Goal: Task Accomplishment & Management: Use online tool/utility

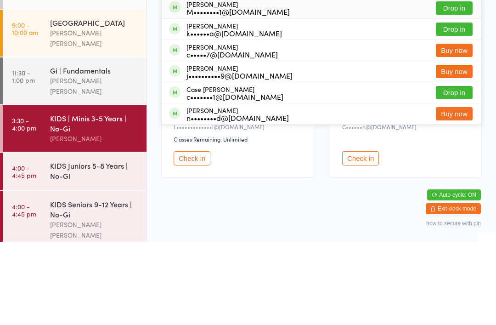
type input "Cart"
click at [454, 106] on button "Drop in" at bounding box center [454, 112] width 37 height 13
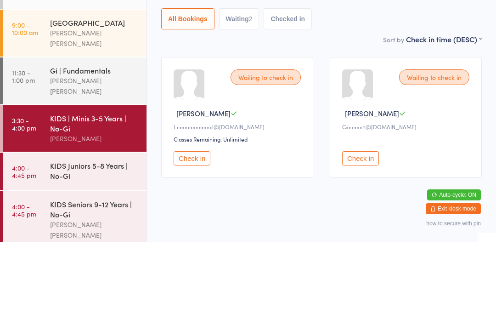
scroll to position [33, 0]
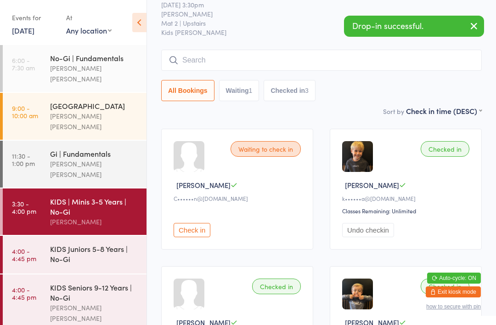
click at [265, 61] on input "search" at bounding box center [321, 60] width 321 height 21
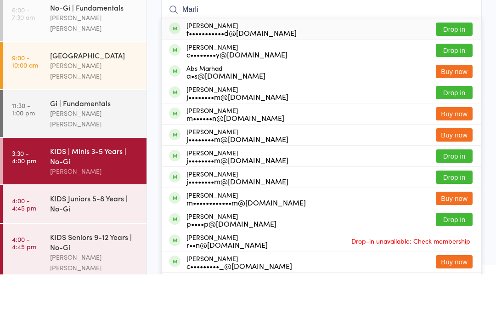
type input "Marli"
click at [450, 73] on button "Drop in" at bounding box center [454, 79] width 37 height 13
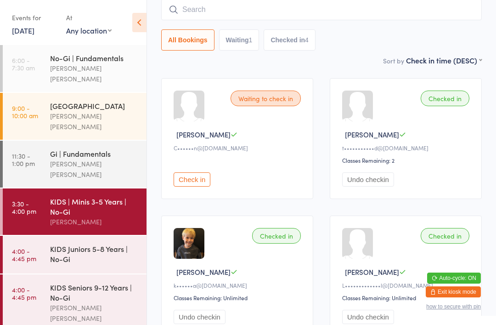
scroll to position [80, 0]
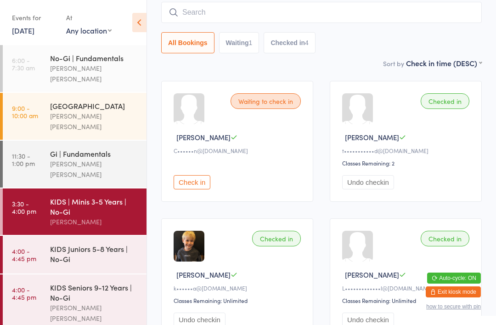
click at [245, 13] on input "search" at bounding box center [321, 12] width 321 height 21
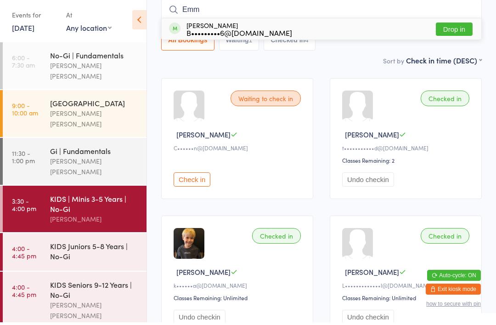
scroll to position [78, 0]
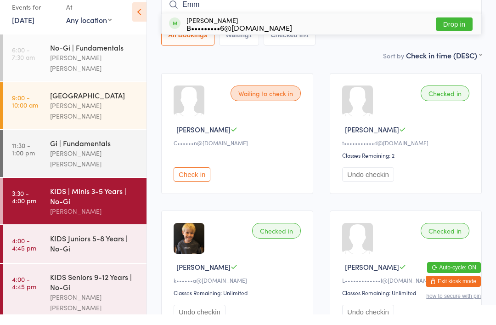
type input "Emm"
click at [461, 28] on button "Drop in" at bounding box center [454, 34] width 37 height 13
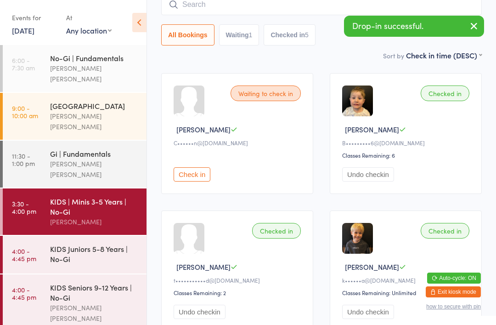
click at [116, 244] on div "KIDS Juniors 5-8 Years | No-Gi" at bounding box center [94, 254] width 89 height 20
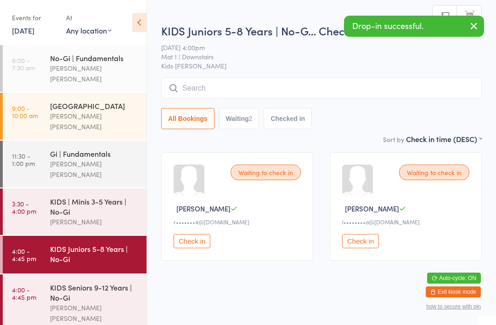
click at [295, 90] on input "search" at bounding box center [321, 88] width 321 height 21
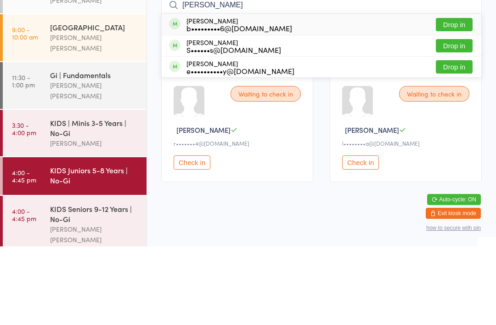
type input "[PERSON_NAME]"
click at [459, 97] on button "Drop in" at bounding box center [454, 103] width 37 height 13
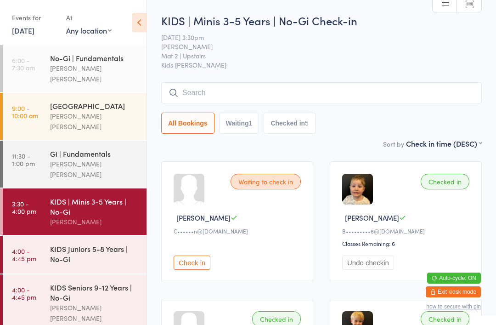
click at [210, 88] on input "search" at bounding box center [321, 92] width 321 height 21
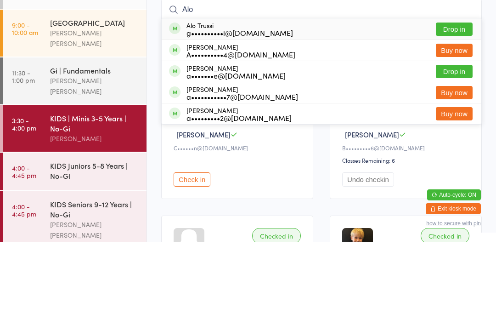
type input "Alo"
click at [461, 106] on button "Drop in" at bounding box center [454, 112] width 37 height 13
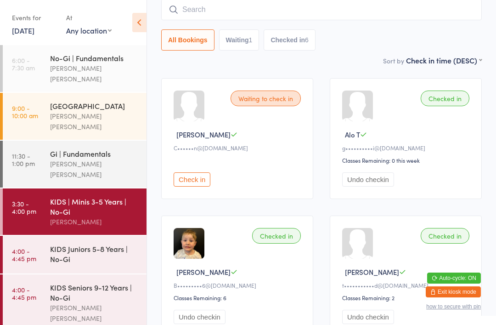
click at [86, 282] on div "KIDS Seniors 9-12 Years | No-Gi" at bounding box center [94, 292] width 89 height 20
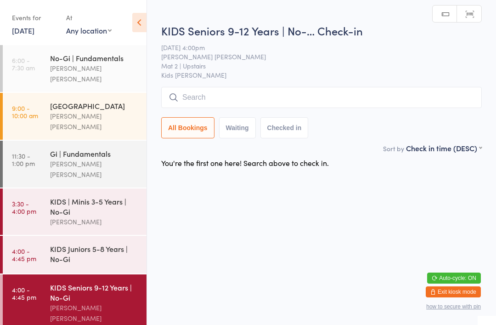
click at [318, 105] on input "search" at bounding box center [321, 97] width 321 height 21
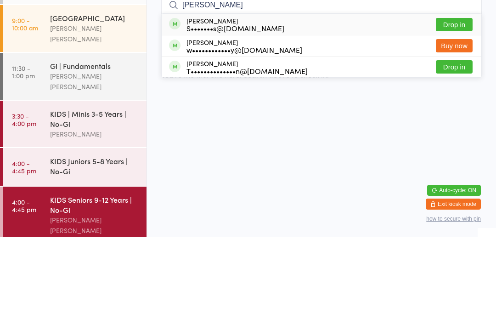
type input "[PERSON_NAME]"
click at [453, 106] on button "Drop in" at bounding box center [454, 112] width 37 height 13
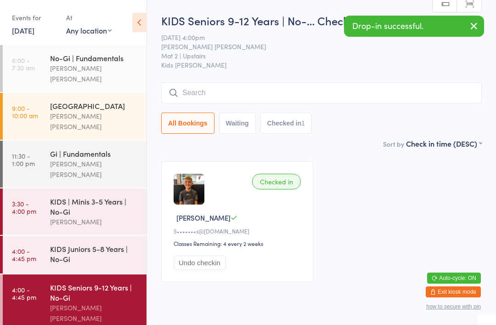
click at [61, 216] on div "[PERSON_NAME]" at bounding box center [94, 221] width 89 height 11
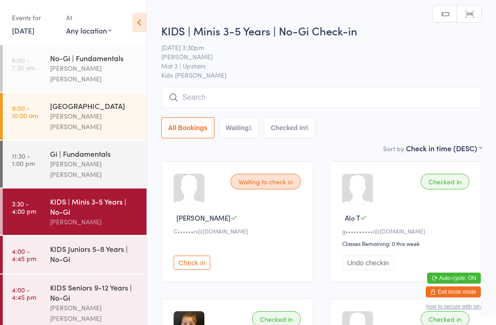
click at [205, 100] on input "search" at bounding box center [321, 97] width 321 height 21
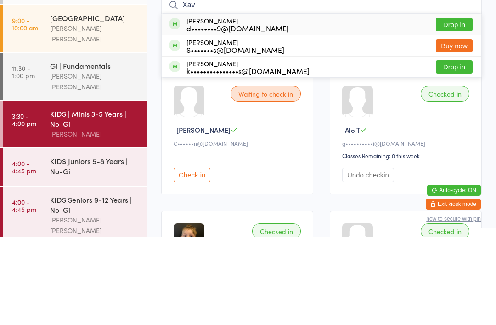
type input "Xav"
click at [454, 127] on button "Buy now" at bounding box center [454, 133] width 37 height 13
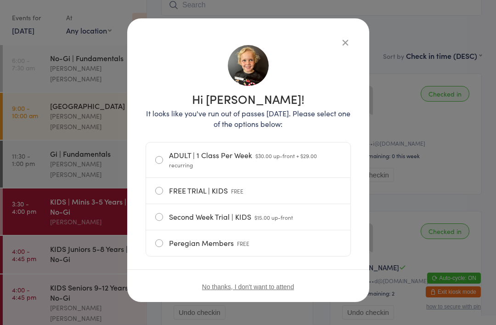
scroll to position [30, 0]
click at [162, 186] on label "FREE TRIAL | KIDS FREE" at bounding box center [248, 191] width 186 height 26
click at [0, 0] on input "FREE TRIAL | KIDS FREE" at bounding box center [0, 0] width 0 height 0
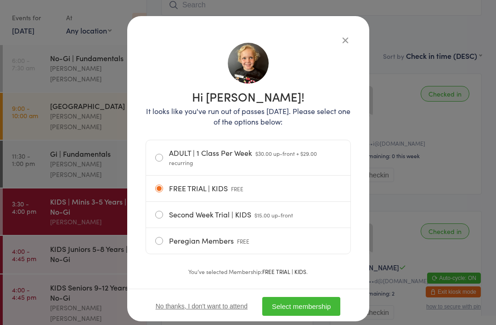
click at [296, 305] on button "Select membership" at bounding box center [301, 306] width 78 height 19
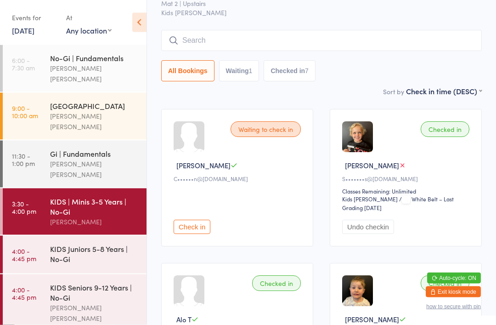
click at [376, 43] on input "search" at bounding box center [321, 40] width 321 height 21
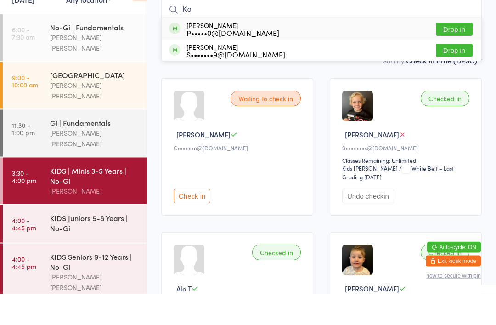
type input "Ko"
click at [454, 54] on button "Drop in" at bounding box center [454, 60] width 37 height 13
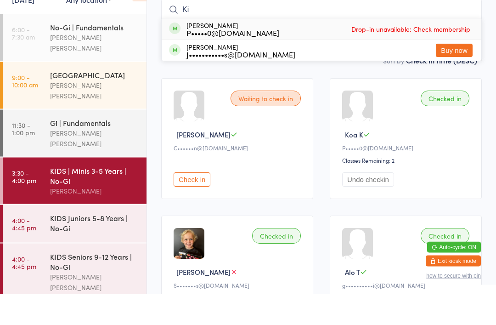
type input "Ki"
click at [440, 53] on span "Drop-in unavailable: Check membership" at bounding box center [411, 60] width 124 height 14
type input "Kian"
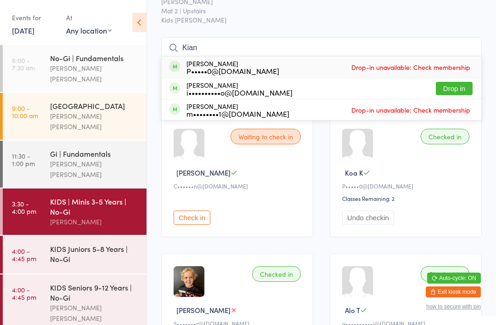
scroll to position [45, 0]
type input "Kian"
click at [464, 93] on button "Drop in" at bounding box center [454, 88] width 37 height 13
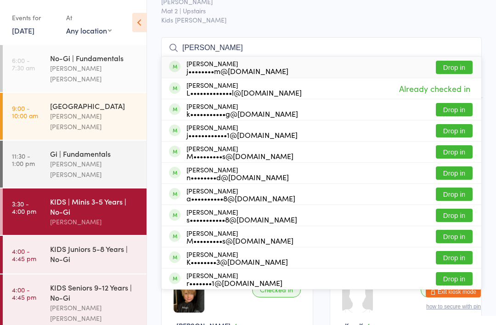
type input "[PERSON_NAME]"
click at [455, 68] on button "Drop in" at bounding box center [454, 67] width 37 height 13
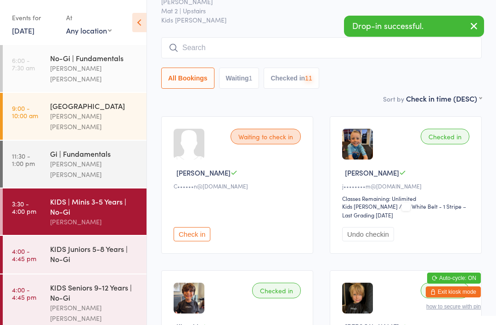
click at [322, 34] on div "KIDS | Minis 3-5 Years | No-Gi Check-in [DATE] 3:30pm [PERSON_NAME] Mat 2 | Ups…" at bounding box center [321, 30] width 321 height 125
click at [284, 51] on input "search" at bounding box center [321, 47] width 321 height 21
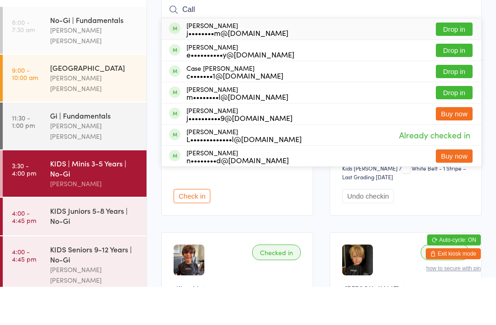
type input "Call"
click at [464, 61] on button "Drop in" at bounding box center [454, 67] width 37 height 13
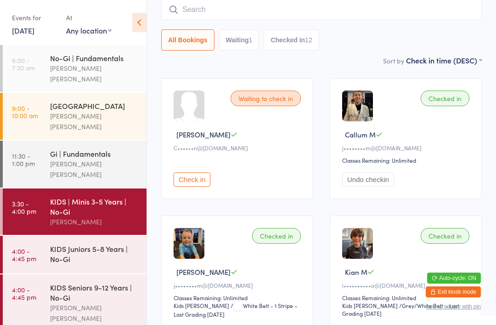
click at [40, 284] on link "4:00 - 4:45 pm KIDS Seniors 9-12 Years | No-Gi [PERSON_NAME] [PERSON_NAME]" at bounding box center [75, 302] width 144 height 57
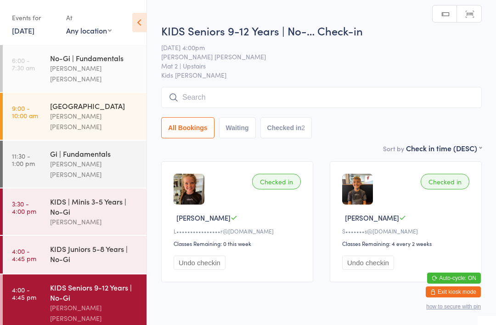
click at [194, 98] on input "search" at bounding box center [321, 97] width 321 height 21
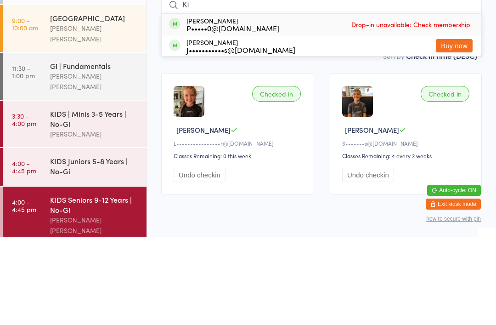
type input "K"
type input "Kia"
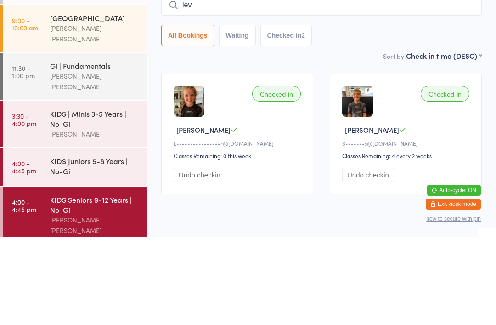
type input "levi"
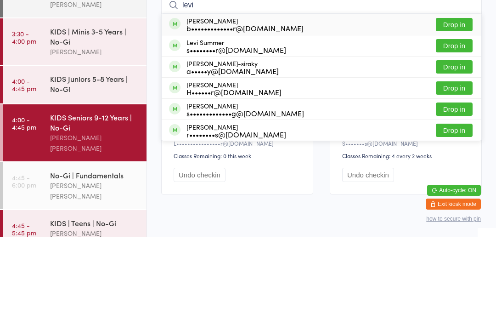
scroll to position [82, 0]
click at [114, 162] on div "KIDS Juniors 5-8 Years | No-Gi" at bounding box center [94, 172] width 89 height 20
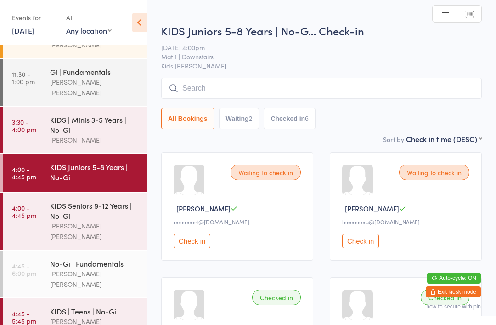
click at [239, 85] on input "search" at bounding box center [321, 88] width 321 height 21
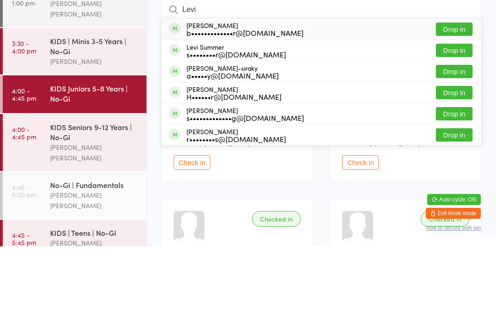
type input "Levi"
click at [452, 101] on button "Drop in" at bounding box center [454, 107] width 37 height 13
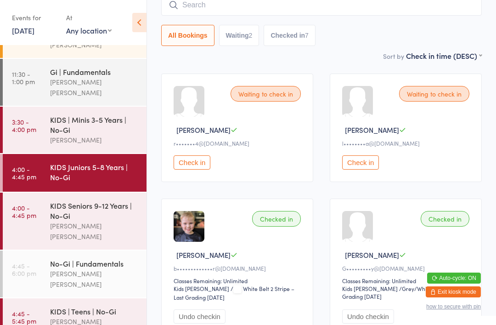
click at [329, 12] on input "search" at bounding box center [321, 4] width 321 height 21
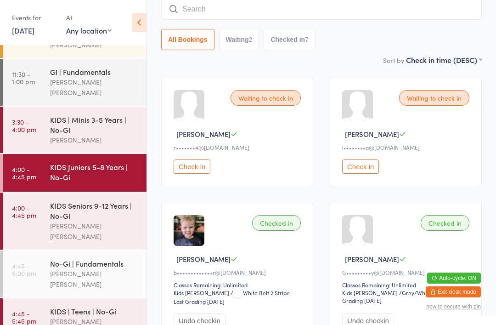
scroll to position [74, 0]
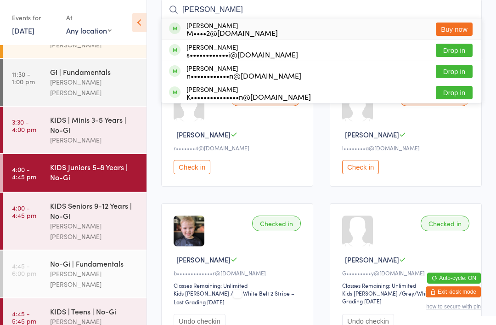
type input "[PERSON_NAME]"
click at [102, 114] on div "KIDS | Minis 3-5 Years | No-Gi" at bounding box center [94, 124] width 89 height 20
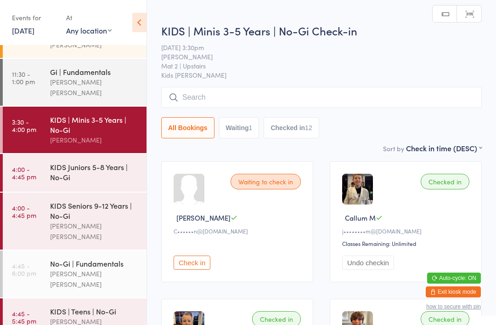
click at [307, 99] on input "search" at bounding box center [321, 97] width 321 height 21
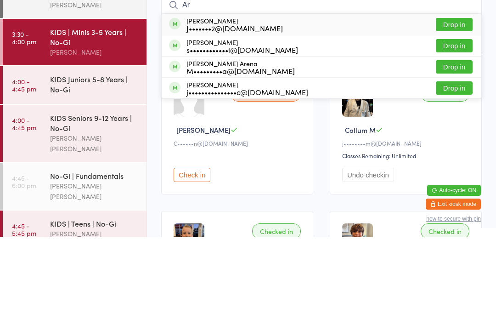
type input "A"
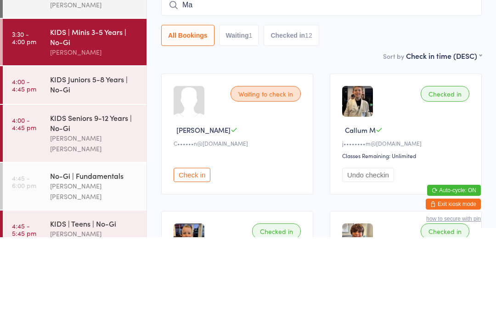
type input "Maw"
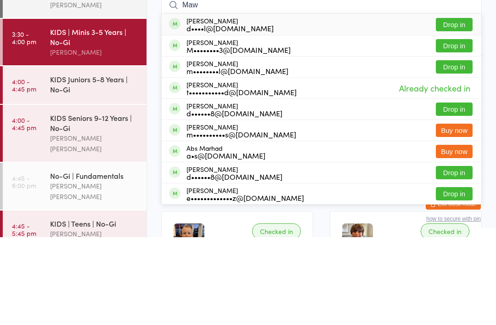
click at [87, 200] on div "KIDS Seniors 9-12 Years | No-Gi" at bounding box center [94, 210] width 89 height 20
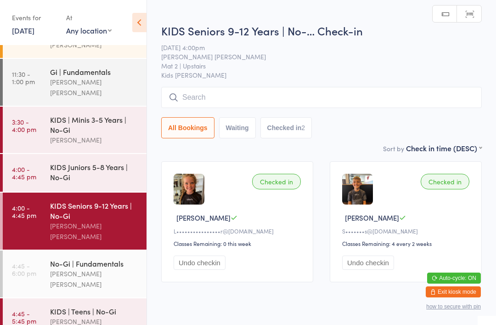
click at [280, 108] on input "search" at bounding box center [321, 97] width 321 height 21
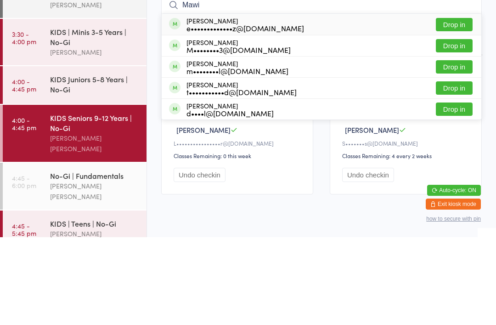
type input "Mawi"
click at [449, 106] on button "Drop in" at bounding box center [454, 112] width 37 height 13
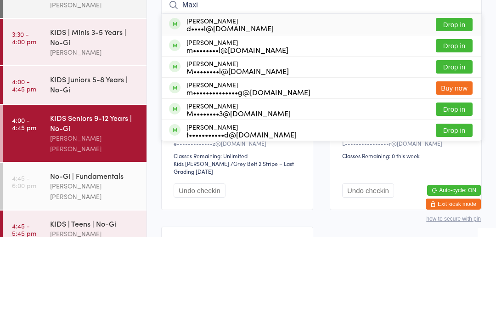
type input "Maxi"
click at [184, 105] on div "Maxi [PERSON_NAME] d••••l@[DOMAIN_NAME]" at bounding box center [221, 112] width 105 height 15
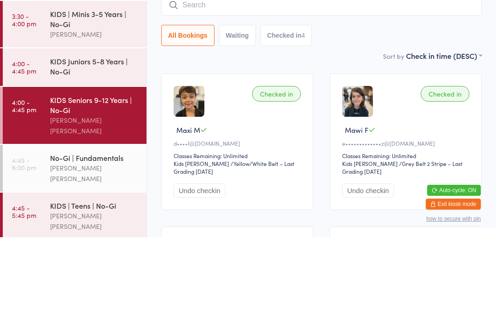
scroll to position [99, 0]
click at [102, 144] on div "KIDS Juniors 5-8 Years | No-Gi" at bounding box center [94, 154] width 89 height 20
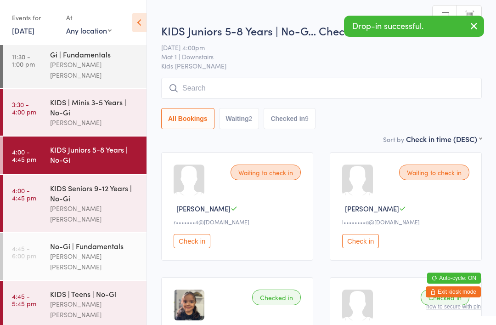
click at [200, 92] on input "search" at bounding box center [321, 88] width 321 height 21
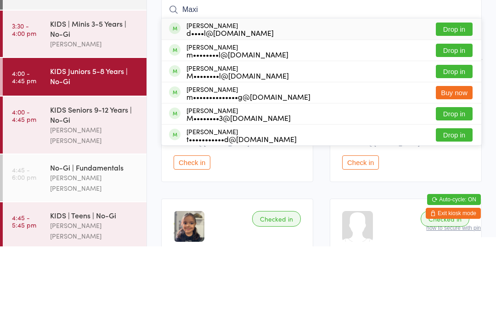
type input "Maxi"
click at [192, 108] on div "d••••l@[DOMAIN_NAME]" at bounding box center [230, 111] width 87 height 7
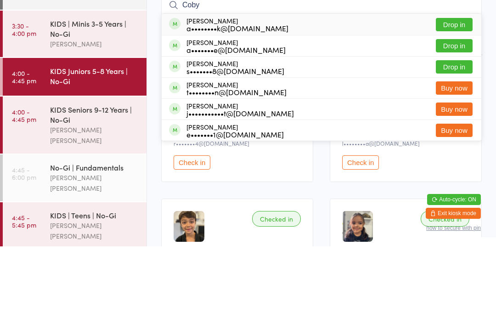
type input "Coby"
click at [206, 96] on div "[PERSON_NAME] a••••••••k@[DOMAIN_NAME]" at bounding box center [238, 103] width 102 height 15
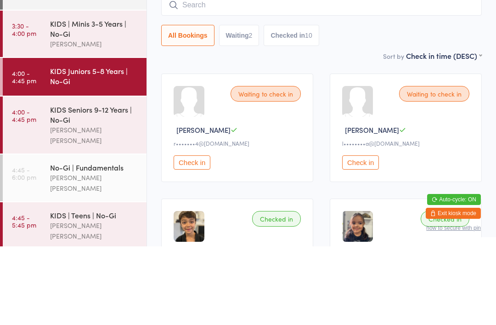
scroll to position [79, 0]
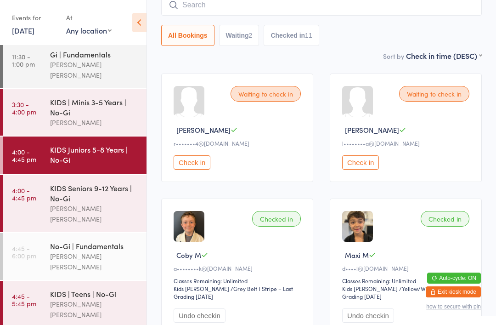
click at [217, 13] on input "search" at bounding box center [321, 4] width 321 height 21
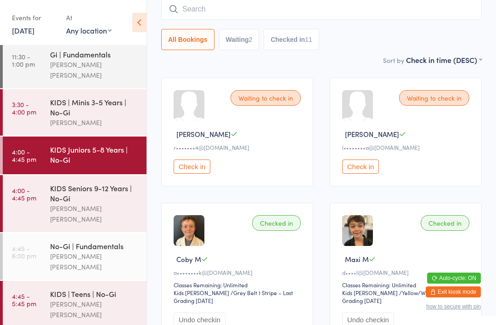
scroll to position [74, 0]
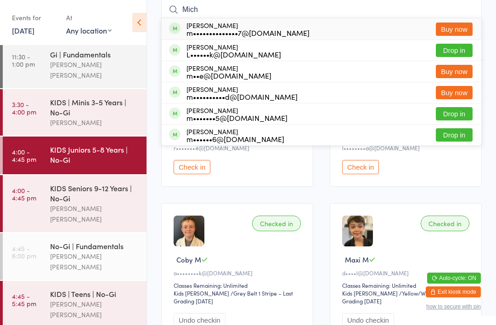
type input "Mich"
click at [455, 56] on button "Drop in" at bounding box center [454, 50] width 37 height 13
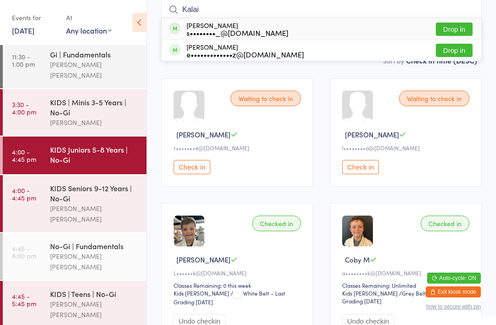
type input "Kalai"
click at [468, 56] on button "Drop in" at bounding box center [454, 50] width 37 height 13
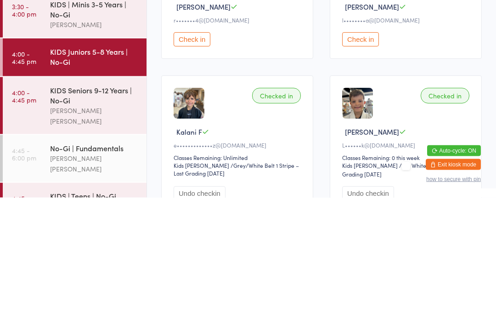
scroll to position [1, 0]
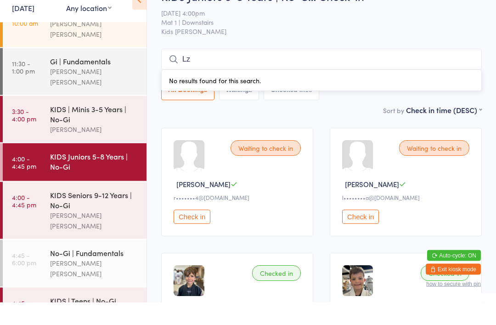
type input "Lzq"
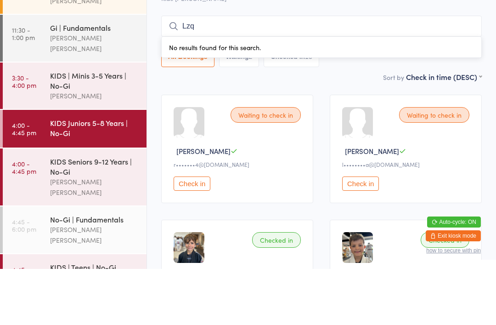
click at [57, 212] on div "KIDS Seniors 9-12 Years | No-Gi" at bounding box center [94, 222] width 89 height 20
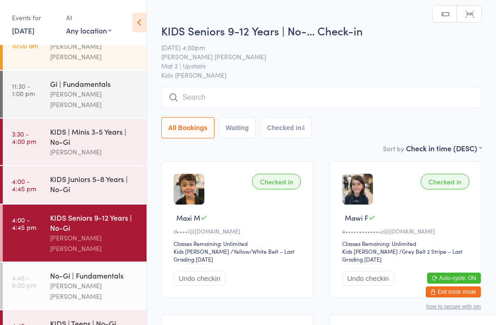
click at [308, 98] on input "search" at bounding box center [321, 97] width 321 height 21
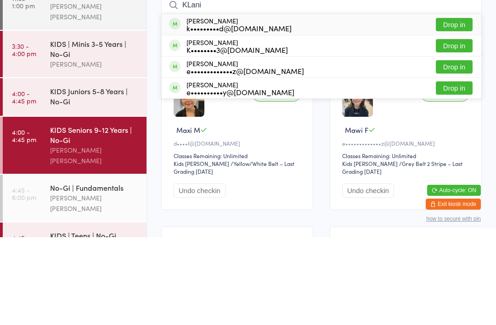
type input "KLani"
click at [467, 148] on button "Drop in" at bounding box center [454, 154] width 37 height 13
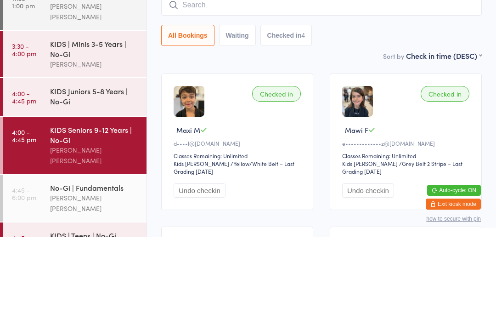
scroll to position [88, 0]
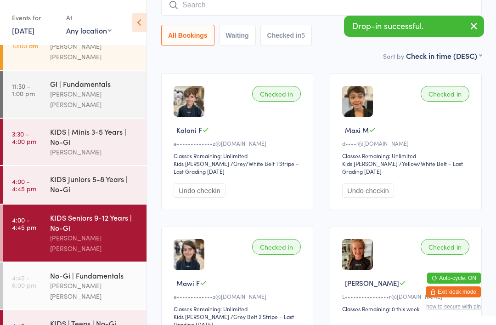
click at [313, 16] on input "search" at bounding box center [321, 4] width 321 height 21
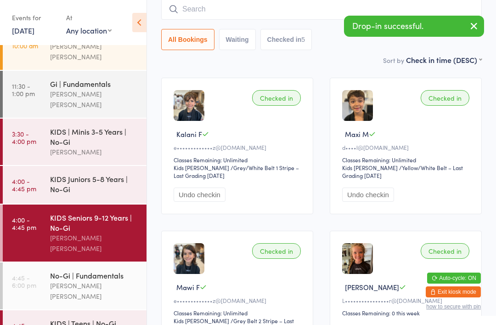
scroll to position [83, 0]
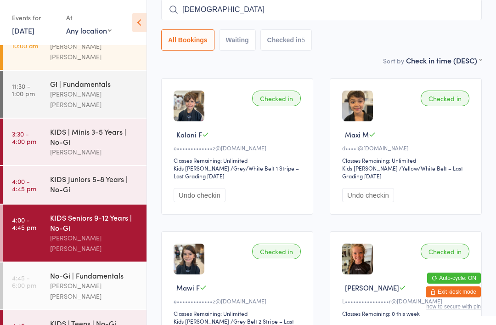
type input "[DEMOGRAPHIC_DATA]"
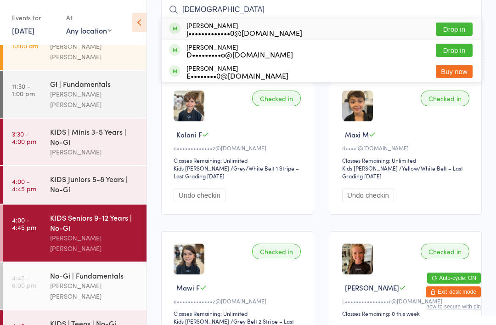
click at [453, 26] on button "Drop in" at bounding box center [454, 29] width 37 height 13
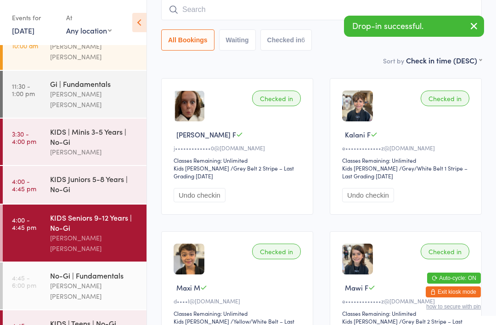
click at [46, 173] on link "4:00 - 4:45 pm KIDS Juniors 5-8 Years | No-Gi" at bounding box center [75, 185] width 144 height 38
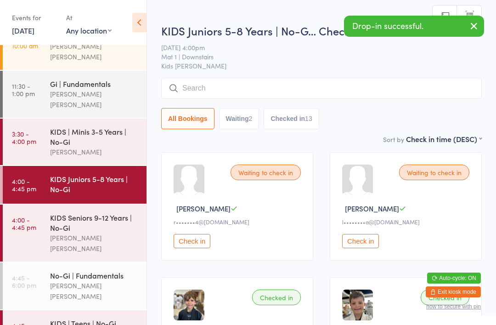
click at [332, 88] on input "search" at bounding box center [321, 88] width 321 height 21
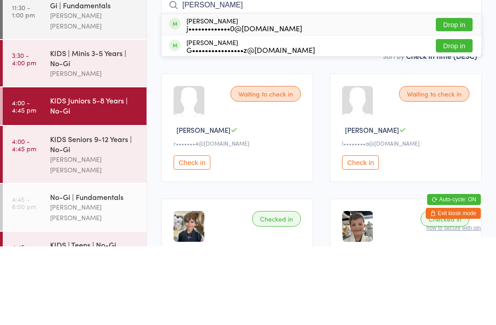
type input "[PERSON_NAME]"
click at [456, 97] on button "Drop in" at bounding box center [454, 103] width 37 height 13
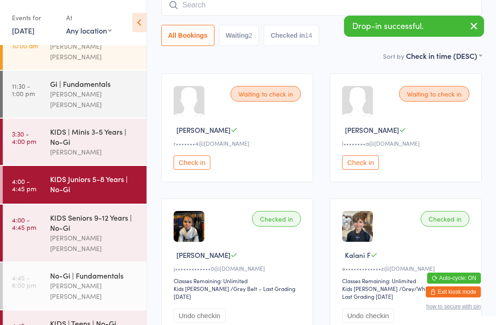
click at [194, 12] on input "search" at bounding box center [321, 4] width 321 height 21
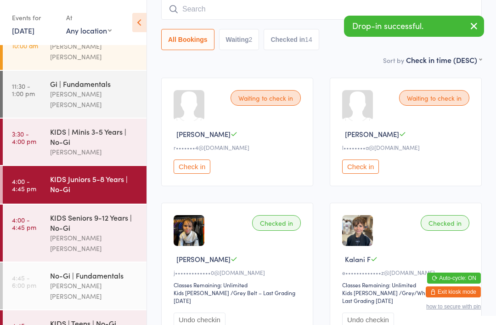
scroll to position [74, 0]
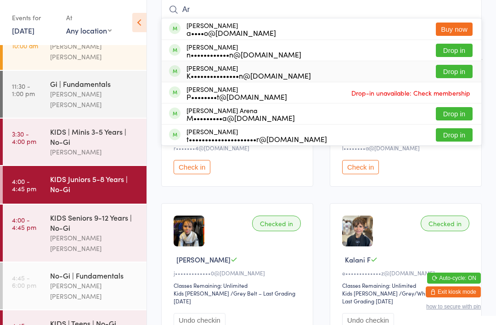
type input "Ar"
click at [202, 74] on div "K•••••••••••••••n@[DOMAIN_NAME]" at bounding box center [249, 75] width 125 height 7
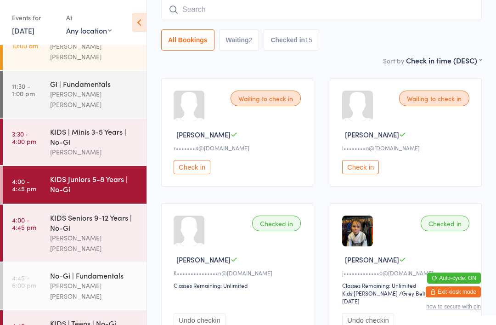
click at [195, 10] on input "search" at bounding box center [321, 9] width 321 height 21
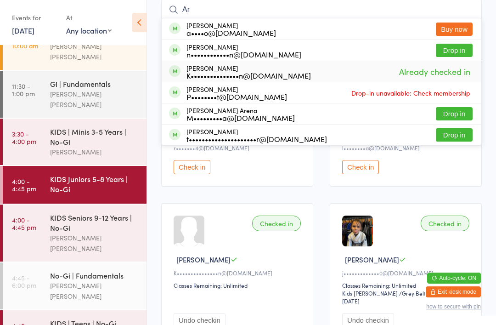
type input "Ar"
click at [440, 68] on span "Already checked in" at bounding box center [435, 71] width 76 height 16
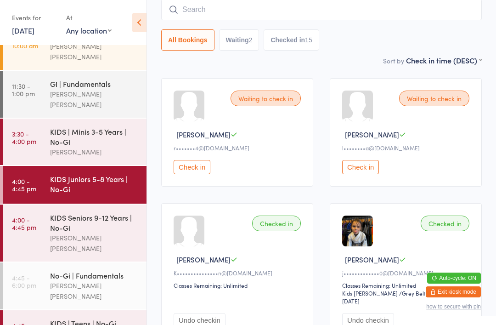
click at [199, 5] on input "search" at bounding box center [321, 9] width 321 height 21
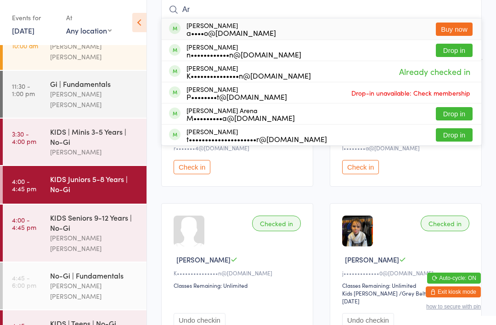
type input "Ar"
click at [462, 52] on button "Drop in" at bounding box center [454, 50] width 37 height 13
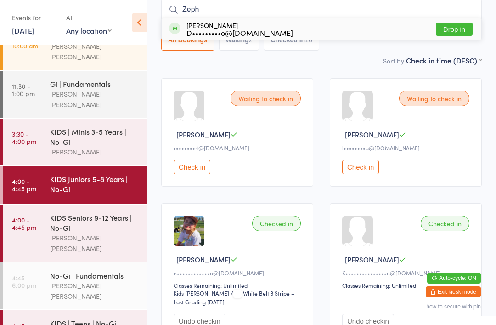
type input "Zeph"
click at [237, 34] on div "D•••••••••o@[DOMAIN_NAME]" at bounding box center [240, 32] width 107 height 7
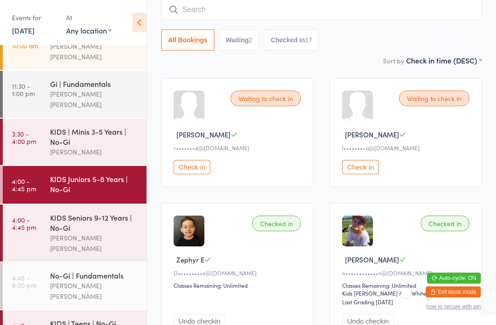
click at [91, 217] on div "KIDS Seniors 9-12 Years | No-Gi" at bounding box center [94, 222] width 89 height 20
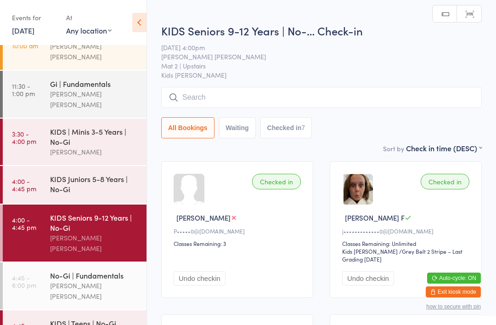
click at [273, 89] on input "search" at bounding box center [321, 97] width 321 height 21
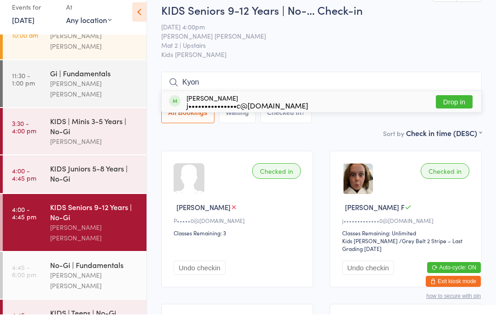
type input "Kyon"
click at [447, 109] on button "Drop in" at bounding box center [454, 112] width 37 height 13
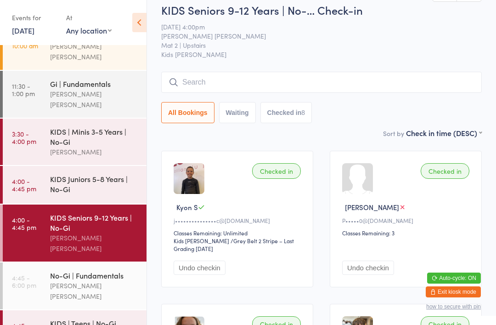
click at [282, 69] on div "KIDS Seniors 9-12 Years | No-… Check-in [DATE] 4:00pm [PERSON_NAME] [PERSON_NAM…" at bounding box center [321, 64] width 321 height 125
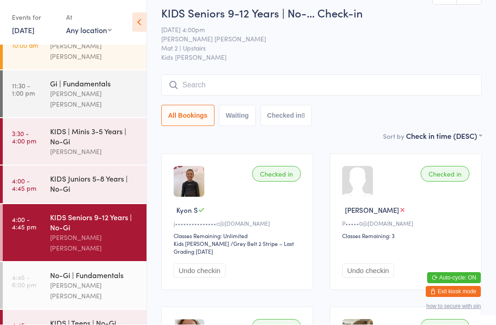
scroll to position [0, 0]
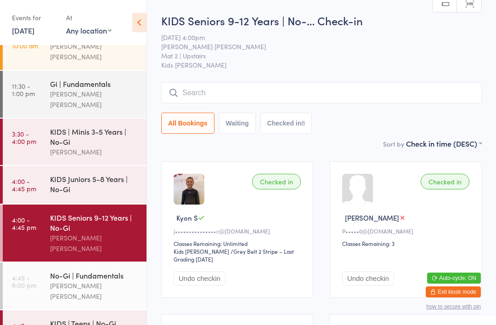
click at [252, 88] on input "search" at bounding box center [321, 92] width 321 height 21
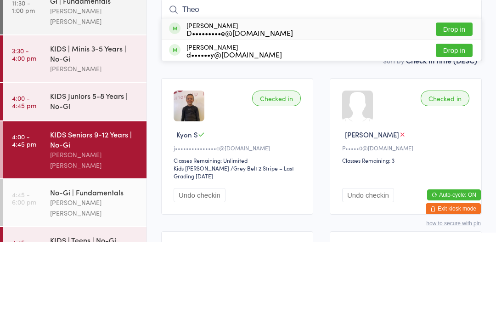
type input "Theo"
click at [454, 106] on button "Drop in" at bounding box center [454, 112] width 37 height 13
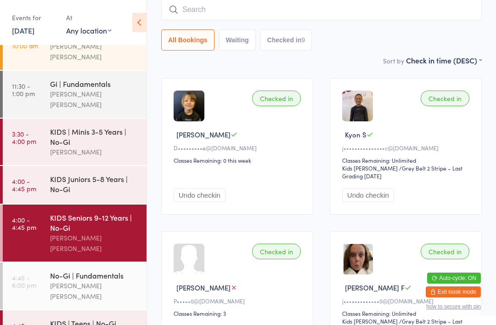
click at [200, 8] on input "search" at bounding box center [321, 9] width 321 height 21
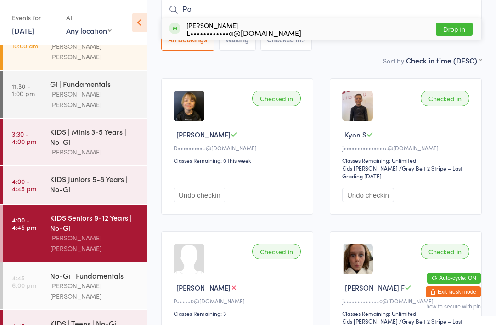
type input "Pol"
click at [459, 29] on button "Drop in" at bounding box center [454, 29] width 37 height 13
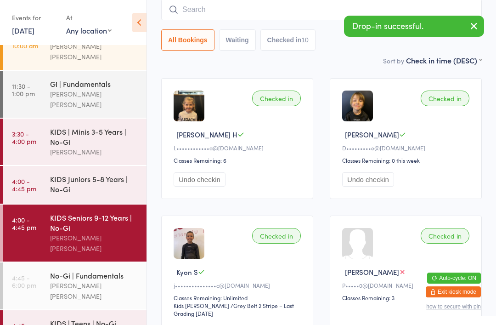
click at [184, 113] on img at bounding box center [189, 106] width 31 height 31
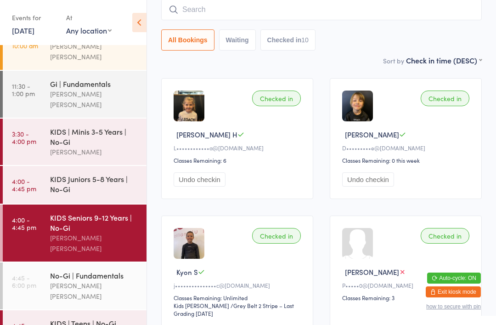
click at [186, 5] on input "search" at bounding box center [321, 9] width 321 height 21
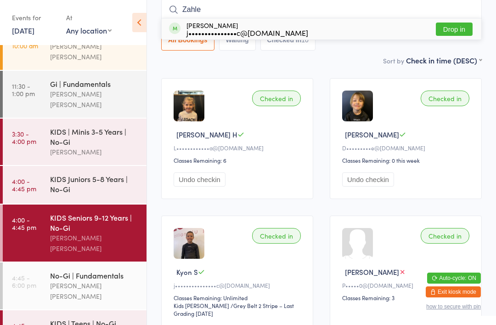
type input "Zahle"
click at [221, 31] on div "j•••••••••••••••c@[DOMAIN_NAME]" at bounding box center [248, 32] width 122 height 7
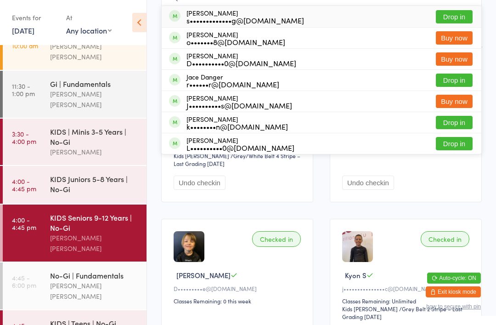
scroll to position [98, 0]
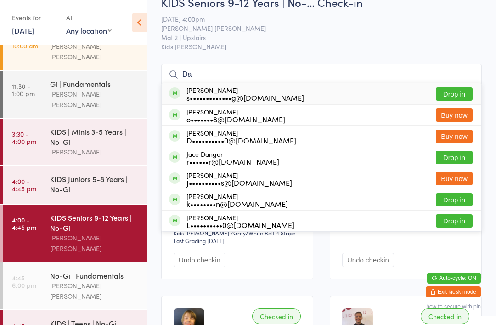
click at [270, 79] on input "Da" at bounding box center [321, 74] width 321 height 21
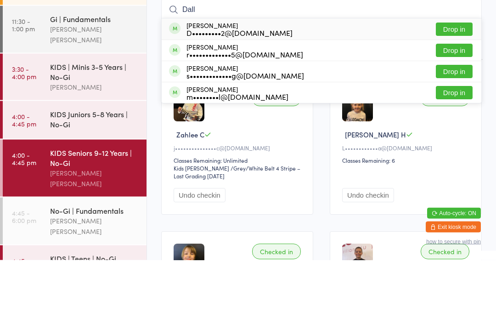
type input "Dall"
click at [461, 88] on button "Drop in" at bounding box center [454, 94] width 37 height 13
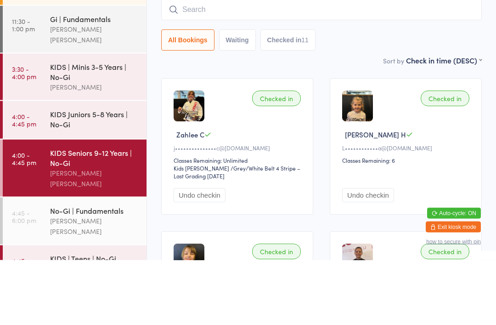
scroll to position [83, 0]
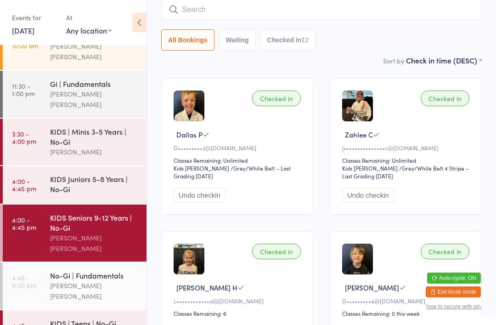
click at [418, 20] on input "search" at bounding box center [321, 9] width 321 height 21
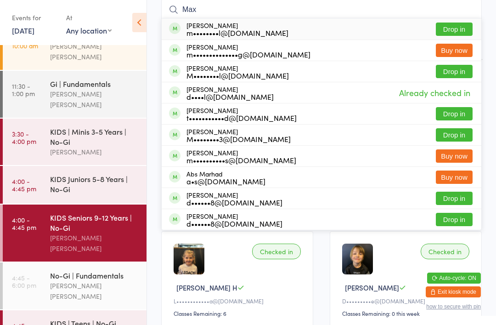
type input "Max"
click at [470, 30] on button "Drop in" at bounding box center [454, 29] width 37 height 13
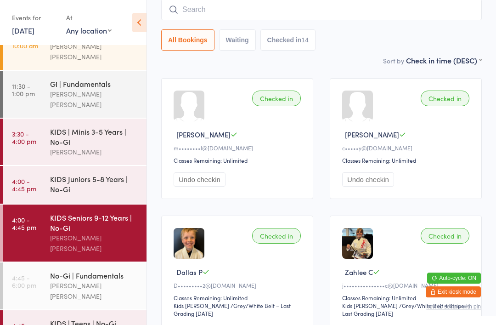
click at [318, 16] on input "search" at bounding box center [321, 9] width 321 height 21
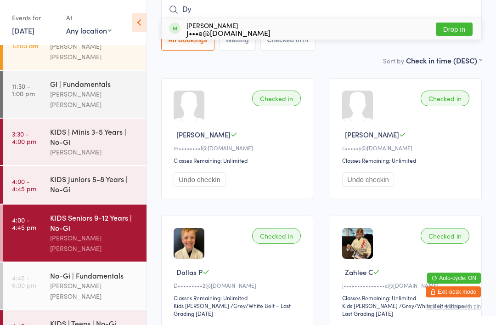
type input "Dy"
click at [292, 34] on div "[PERSON_NAME] J•••e@[DOMAIN_NAME] Drop in" at bounding box center [322, 28] width 320 height 21
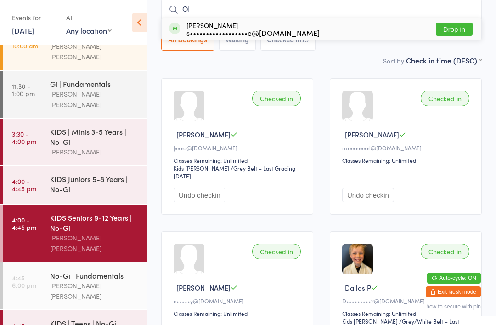
type input "O"
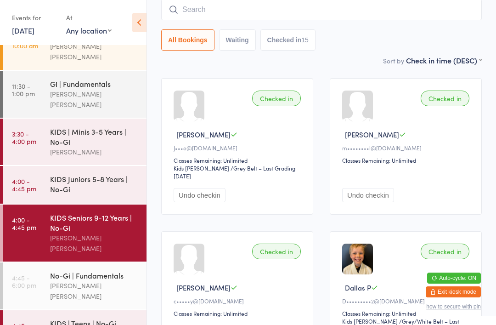
click at [353, 13] on input "search" at bounding box center [321, 9] width 321 height 21
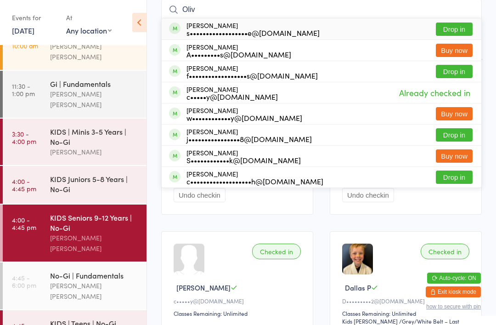
type input "Oliv"
click at [472, 133] on button "Drop in" at bounding box center [454, 134] width 37 height 13
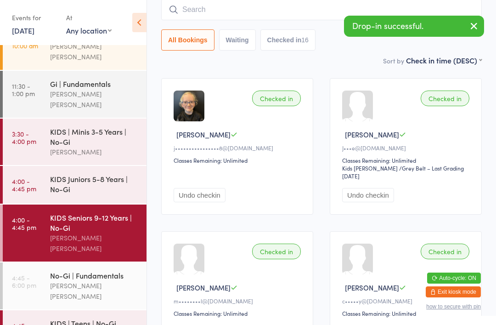
click at [363, 11] on input "search" at bounding box center [321, 9] width 321 height 21
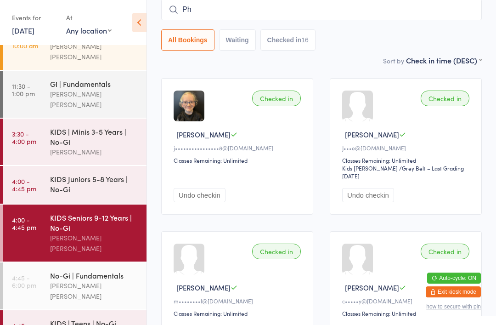
type input "P"
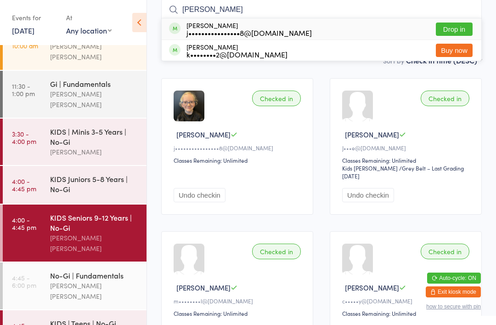
type input "[PERSON_NAME]"
click at [459, 33] on button "Drop in" at bounding box center [454, 29] width 37 height 13
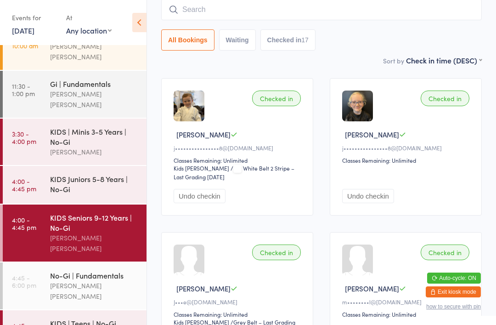
click at [272, 14] on input "search" at bounding box center [321, 9] width 321 height 21
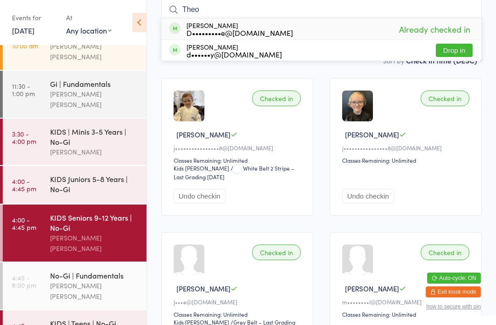
type input "Theo"
click at [423, 30] on span "Already checked in" at bounding box center [435, 29] width 76 height 16
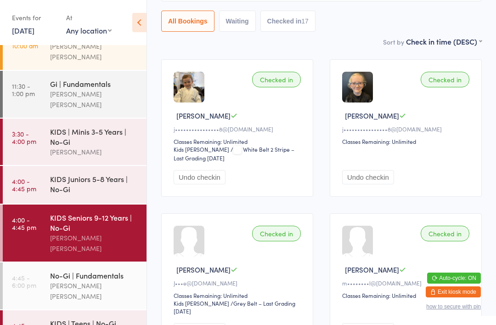
scroll to position [0, 0]
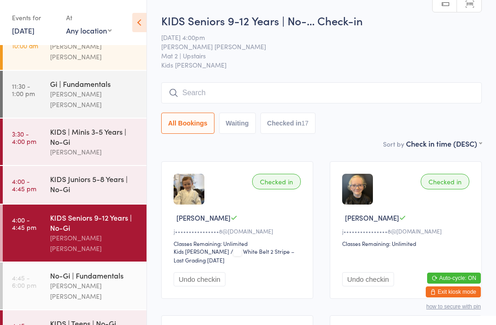
click at [290, 93] on input "search" at bounding box center [321, 92] width 321 height 21
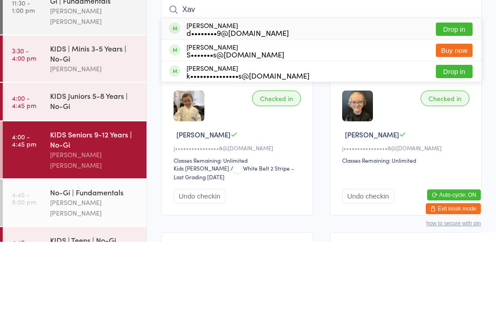
type input "Xav"
click at [457, 106] on button "Drop in" at bounding box center [454, 112] width 37 height 13
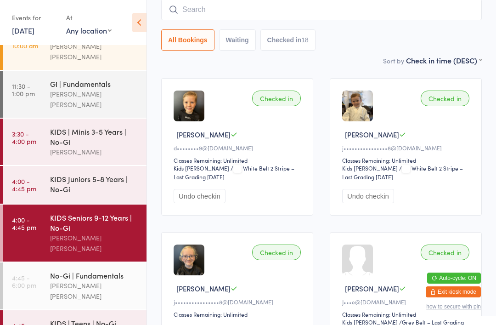
click at [67, 318] on div "KIDS | Teens | No-Gi" at bounding box center [94, 323] width 89 height 10
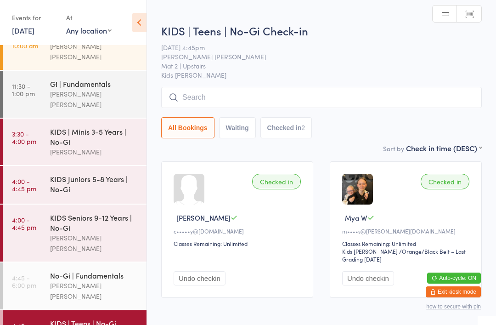
click at [202, 104] on input "search" at bounding box center [321, 97] width 321 height 21
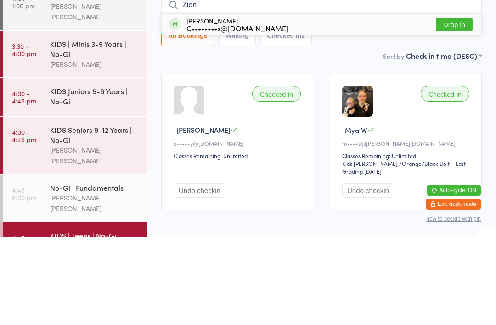
type input "Zion"
click at [381, 102] on div "[PERSON_NAME] C••••••••s@[DOMAIN_NAME] Drop in" at bounding box center [322, 112] width 320 height 21
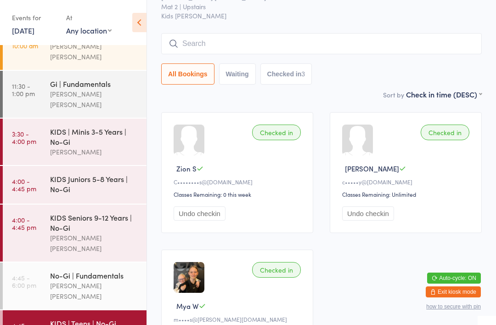
click at [71, 270] on div "No-Gi | Fundamentals" at bounding box center [94, 275] width 89 height 10
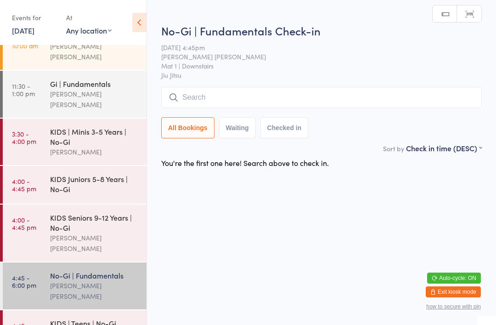
click at [244, 95] on input "search" at bounding box center [321, 97] width 321 height 21
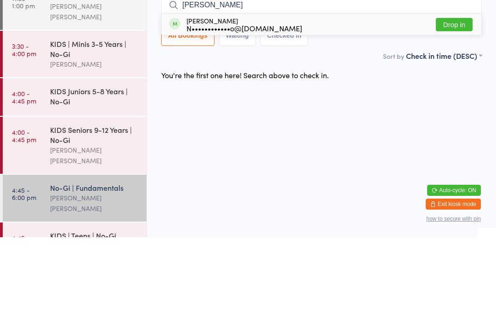
type input "[PERSON_NAME]"
click at [454, 106] on button "Drop in" at bounding box center [454, 112] width 37 height 13
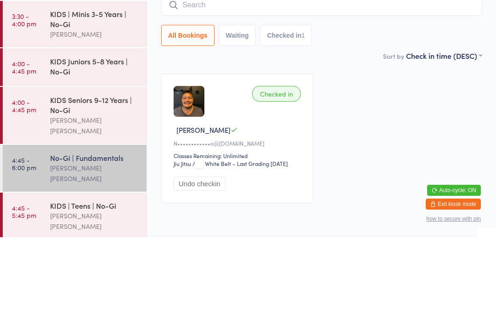
scroll to position [99, 0]
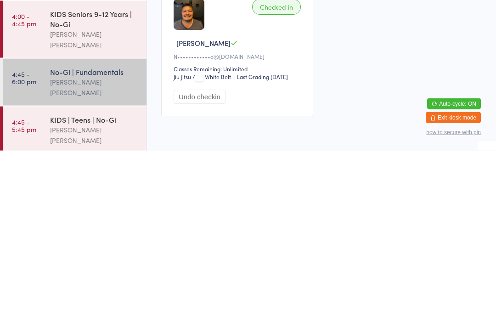
click at [66, 289] on div "KIDS | Teens | No-Gi" at bounding box center [94, 294] width 89 height 10
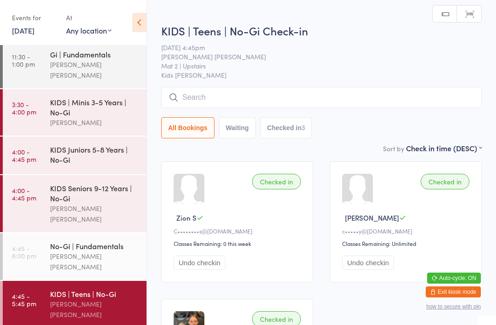
click at [268, 94] on input "search" at bounding box center [321, 97] width 321 height 21
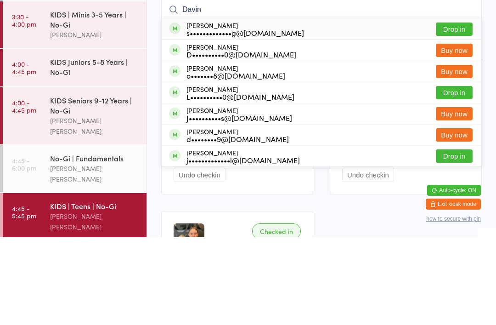
type input "Davin"
click at [268, 106] on div "[PERSON_NAME] s•••••••••••••g@[DOMAIN_NAME] Drop in" at bounding box center [322, 116] width 320 height 21
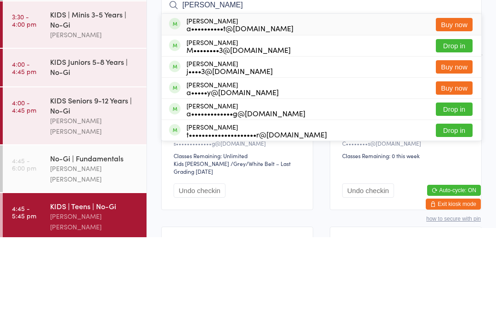
type input "[PERSON_NAME]"
click at [251, 105] on div "[PERSON_NAME] a••••••••••t@[DOMAIN_NAME]" at bounding box center [240, 112] width 107 height 15
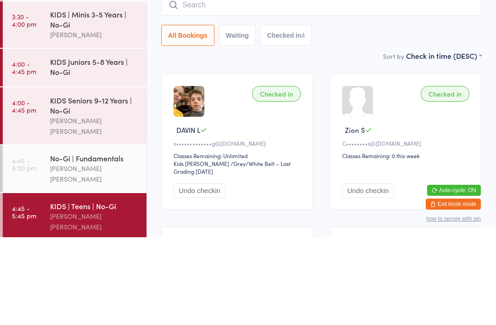
scroll to position [88, 0]
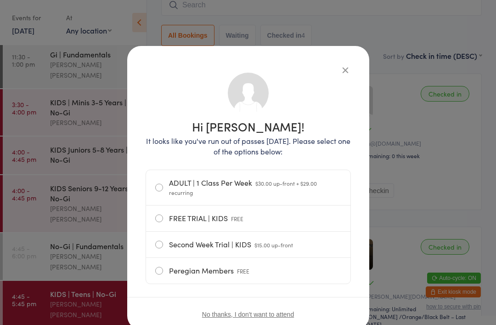
click at [345, 73] on icon "button" at bounding box center [346, 70] width 10 height 10
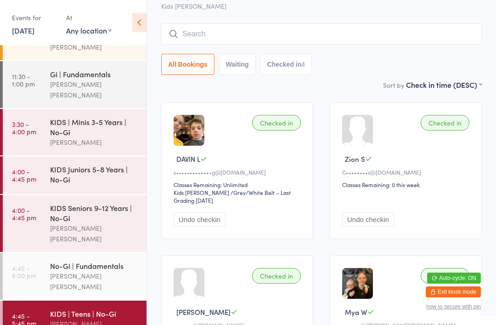
scroll to position [70, 0]
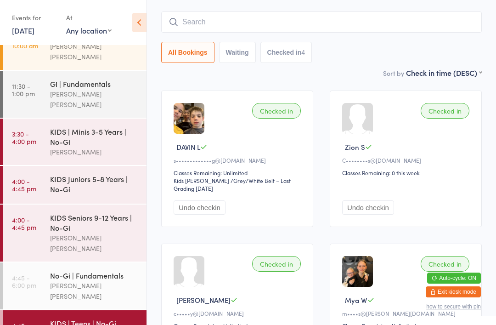
click at [85, 270] on div "No-Gi | Fundamentals" at bounding box center [94, 275] width 89 height 10
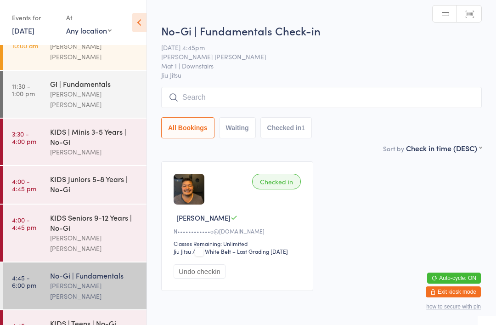
click at [200, 99] on input "search" at bounding box center [321, 97] width 321 height 21
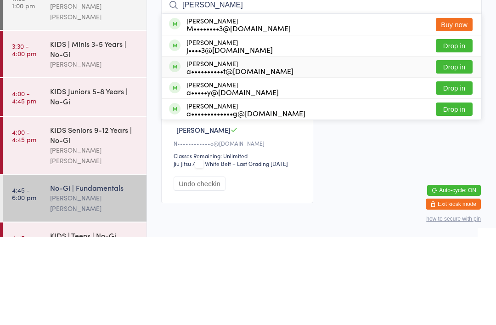
type input "[PERSON_NAME]"
click at [249, 155] on div "a••••••••••t@[DOMAIN_NAME]" at bounding box center [240, 158] width 107 height 7
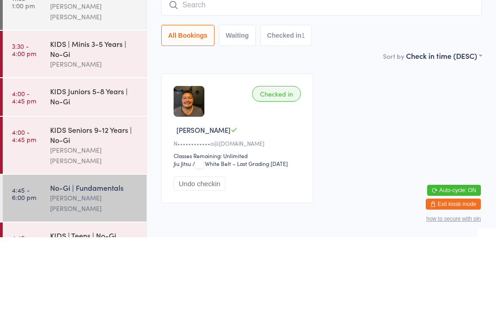
scroll to position [41, 0]
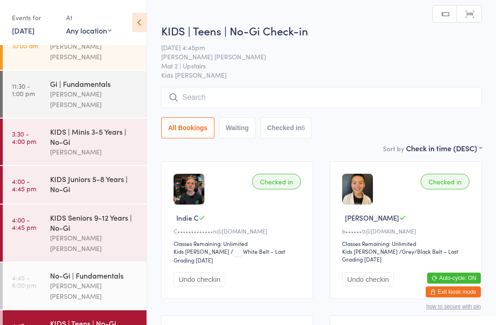
click at [285, 100] on input "search" at bounding box center [321, 97] width 321 height 21
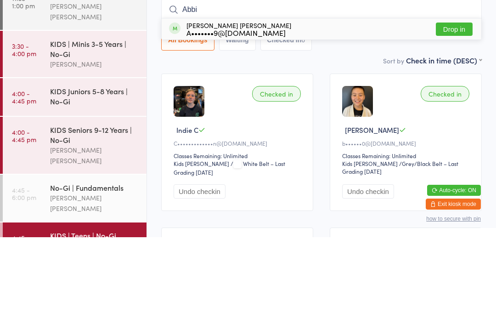
type input "Abbi"
click at [458, 110] on button "Drop in" at bounding box center [454, 116] width 37 height 13
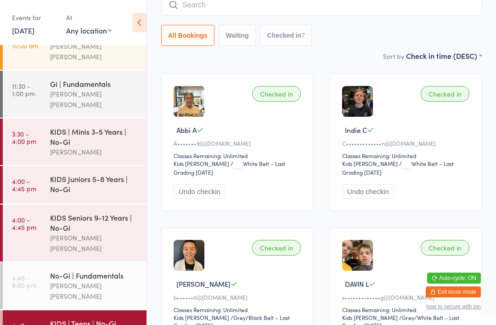
click at [314, 13] on input "search" at bounding box center [321, 4] width 321 height 21
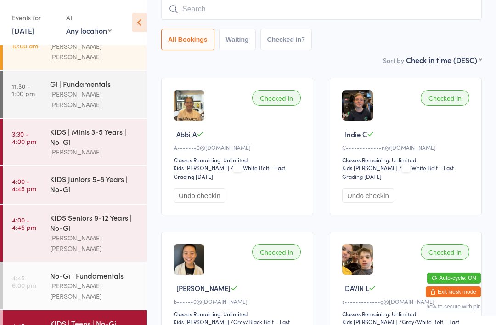
scroll to position [83, 0]
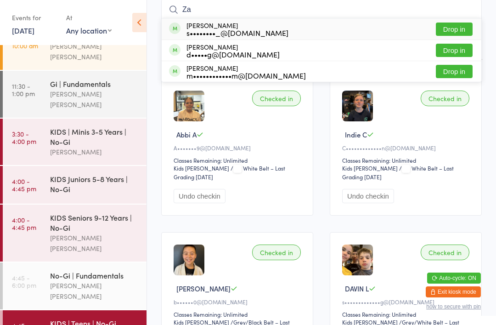
type input "Za"
click at [461, 75] on button "Drop in" at bounding box center [454, 71] width 37 height 13
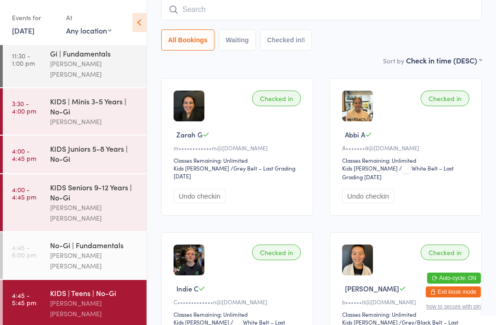
scroll to position [99, 0]
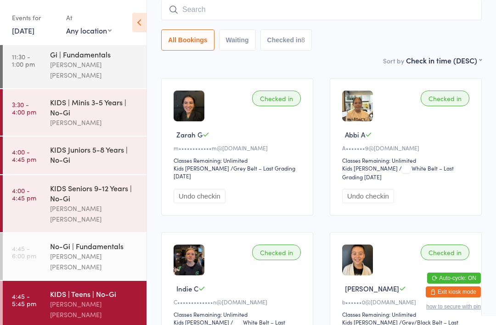
click at [49, 101] on link "3:30 - 4:00 pm KIDS | Minis 3-5 Years | No-[PERSON_NAME]" at bounding box center [75, 112] width 144 height 46
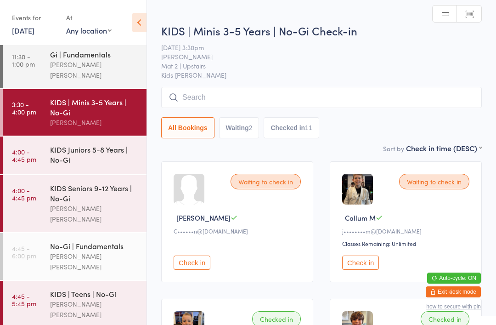
click at [39, 281] on link "4:45 - 5:45 pm KIDS | Teens | No-Gi [PERSON_NAME] [PERSON_NAME]" at bounding box center [75, 304] width 144 height 47
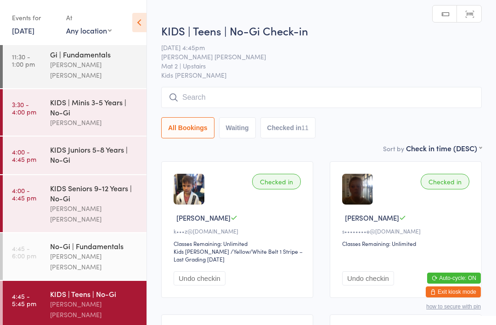
click at [208, 102] on input "search" at bounding box center [321, 97] width 321 height 21
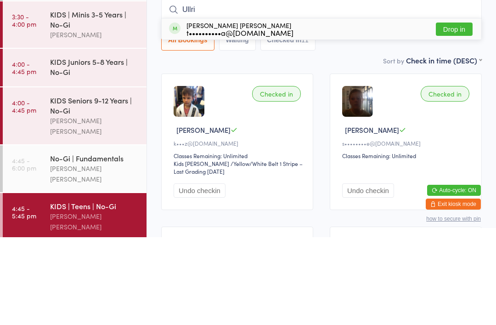
type input "Ullri"
click at [455, 110] on button "Drop in" at bounding box center [454, 116] width 37 height 13
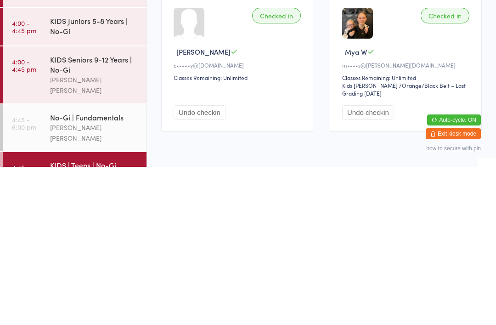
scroll to position [11, 0]
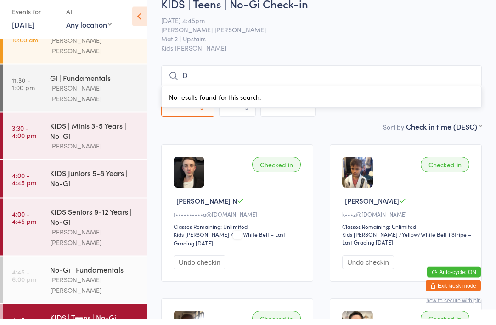
type input "D"
click at [226, 50] on span "Kids [PERSON_NAME]" at bounding box center [321, 54] width 321 height 9
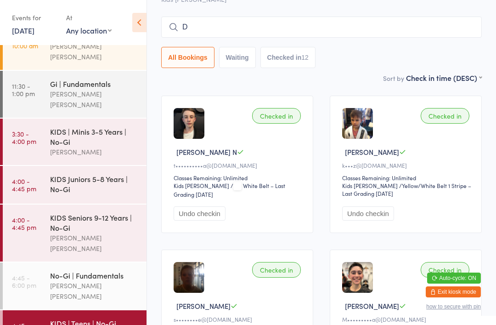
scroll to position [78, 0]
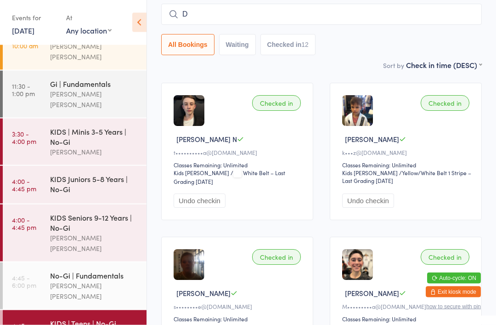
click at [205, 18] on input "D" at bounding box center [321, 14] width 321 height 21
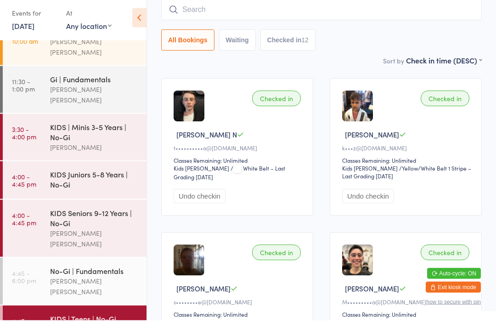
scroll to position [83, 0]
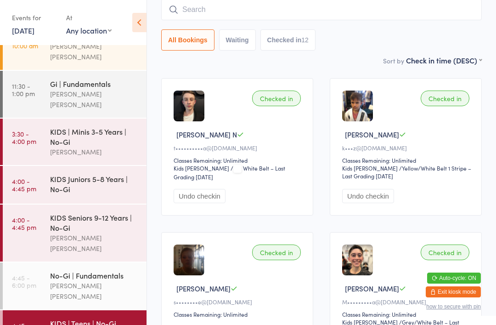
click at [257, 1] on input "search" at bounding box center [321, 9] width 321 height 21
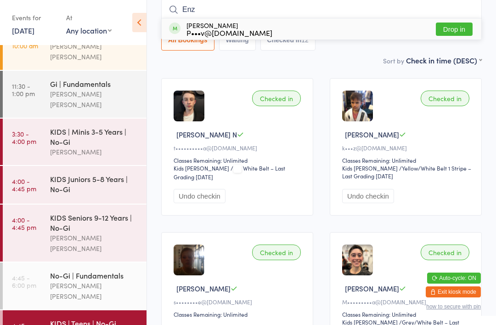
type input "Enz"
click at [461, 25] on button "Drop in" at bounding box center [454, 29] width 37 height 13
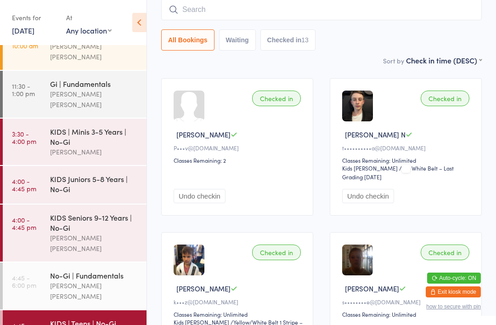
click at [197, 6] on input "search" at bounding box center [321, 9] width 321 height 21
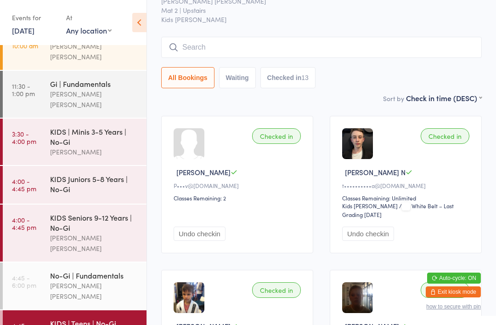
scroll to position [31, 0]
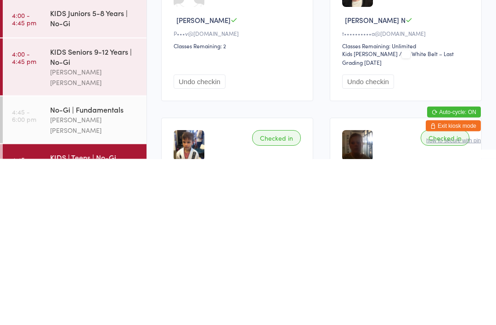
click at [27, 274] on time "4:45 - 6:00 pm" at bounding box center [24, 281] width 24 height 15
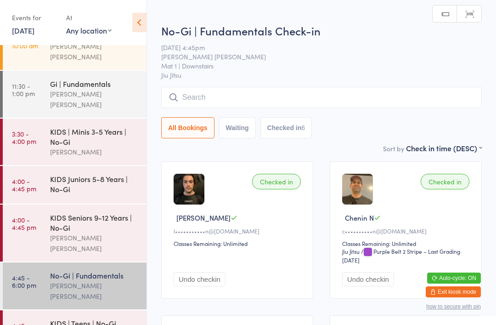
click at [167, 102] on input "search" at bounding box center [321, 97] width 321 height 21
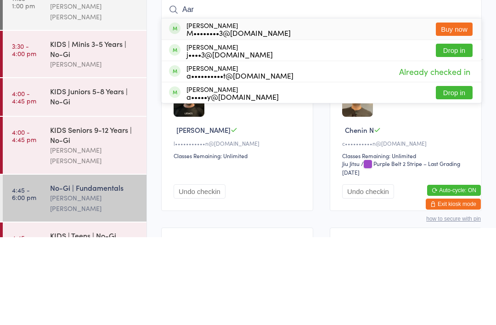
type input "Aar"
click at [452, 174] on button "Drop in" at bounding box center [454, 180] width 37 height 13
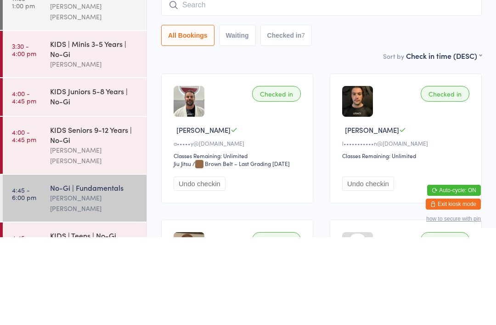
click at [68, 205] on div "KIDS Seniors 9-12 Years | No-Gi [PERSON_NAME] [PERSON_NAME]" at bounding box center [98, 233] width 97 height 57
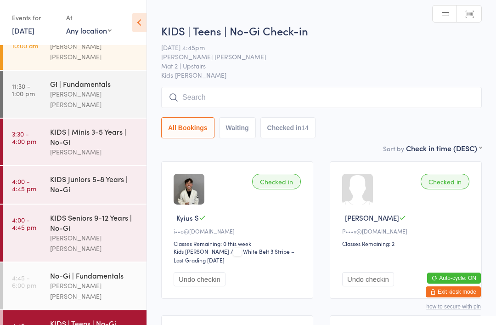
click at [221, 97] on input "search" at bounding box center [321, 97] width 321 height 21
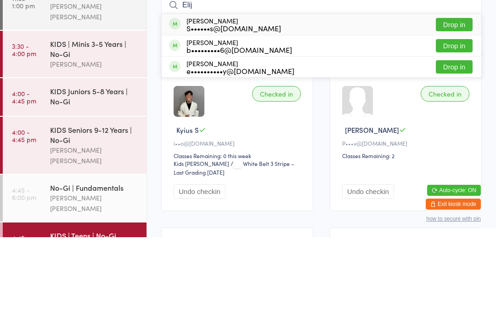
type input "Elij"
click at [196, 112] on div "S••••••s@[DOMAIN_NAME]" at bounding box center [234, 115] width 95 height 7
